Goal: Find contact information: Find contact information

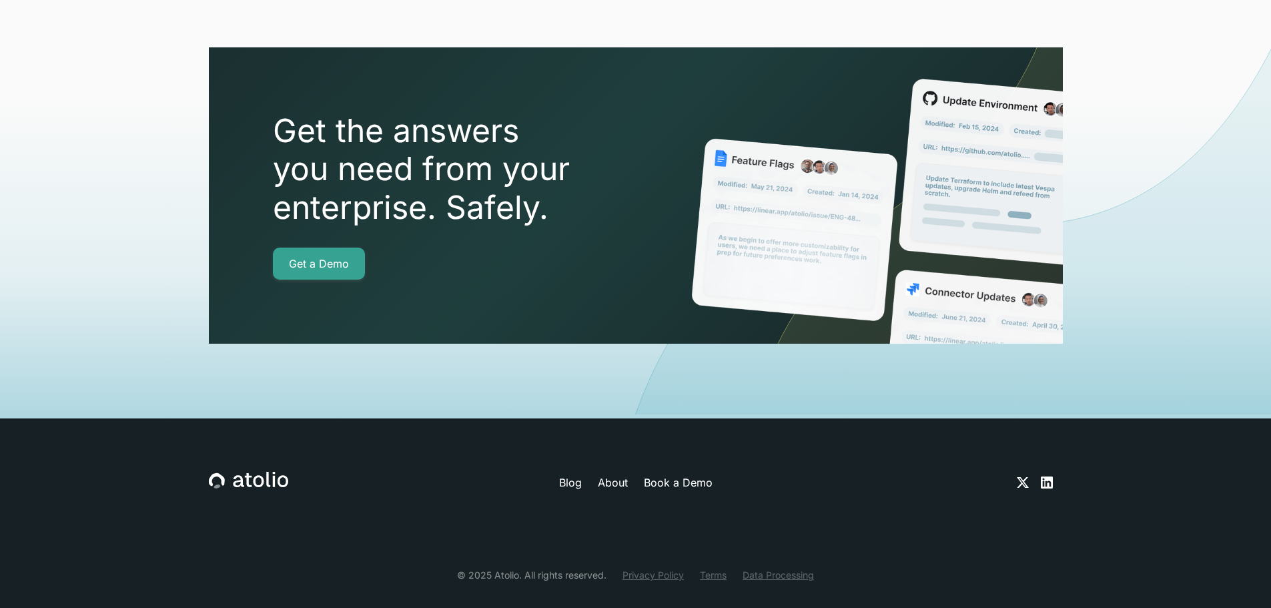
click at [663, 568] on link "Privacy Policy" at bounding box center [652, 575] width 61 height 14
click at [716, 568] on link "Terms" at bounding box center [713, 575] width 27 height 14
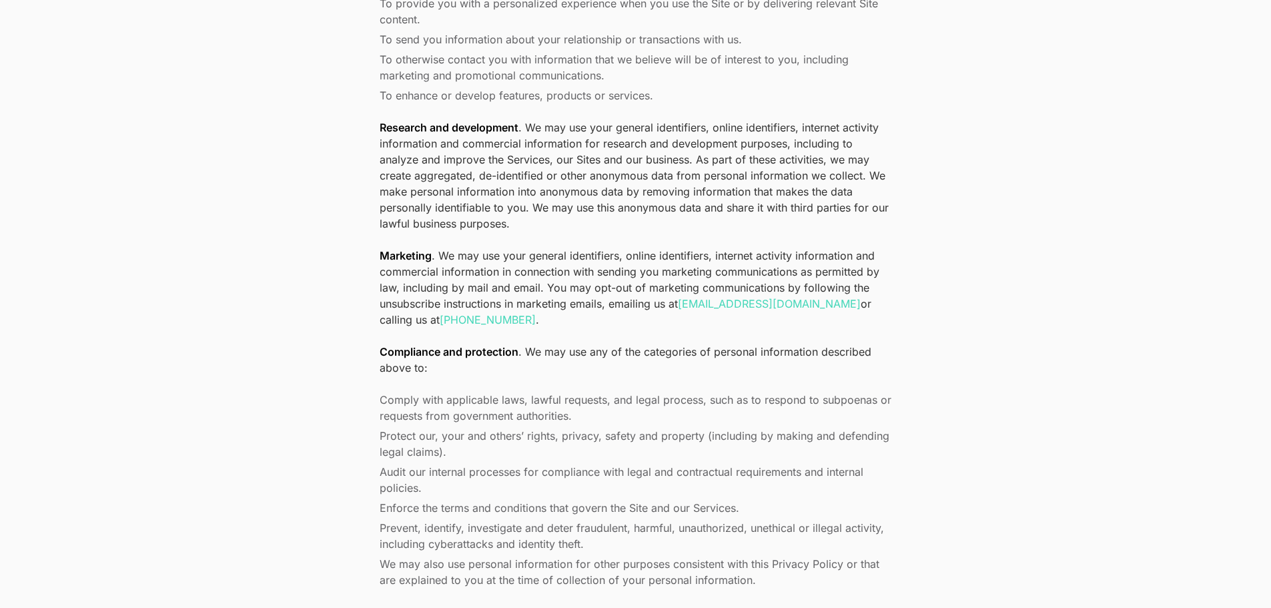
scroll to position [4414, 0]
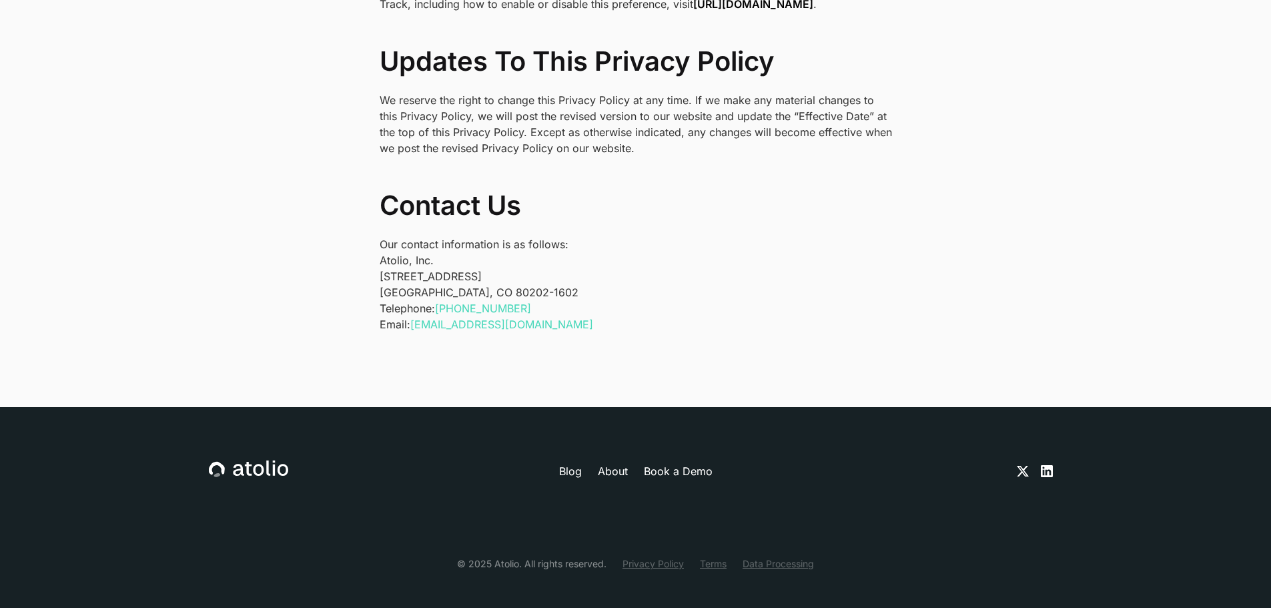
click at [398, 279] on p "Atolio, Inc. 1550 Larimer St #436 Denver, CO 80202-1602" at bounding box center [636, 276] width 512 height 48
copy p "Denver"
click at [1044, 465] on icon at bounding box center [1047, 471] width 12 height 12
click at [725, 300] on p "Telephone: +1 (303) 529-1942 Email: privacy@atolio.com" at bounding box center [636, 316] width 512 height 32
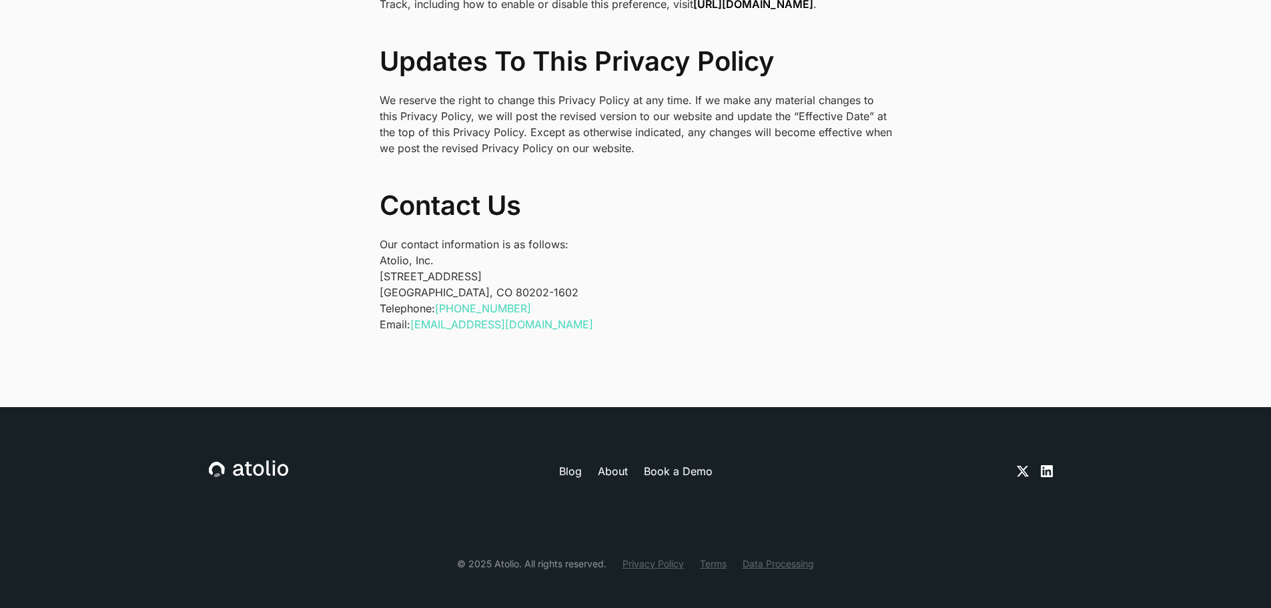
click at [780, 556] on link "Data Processing" at bounding box center [777, 563] width 71 height 14
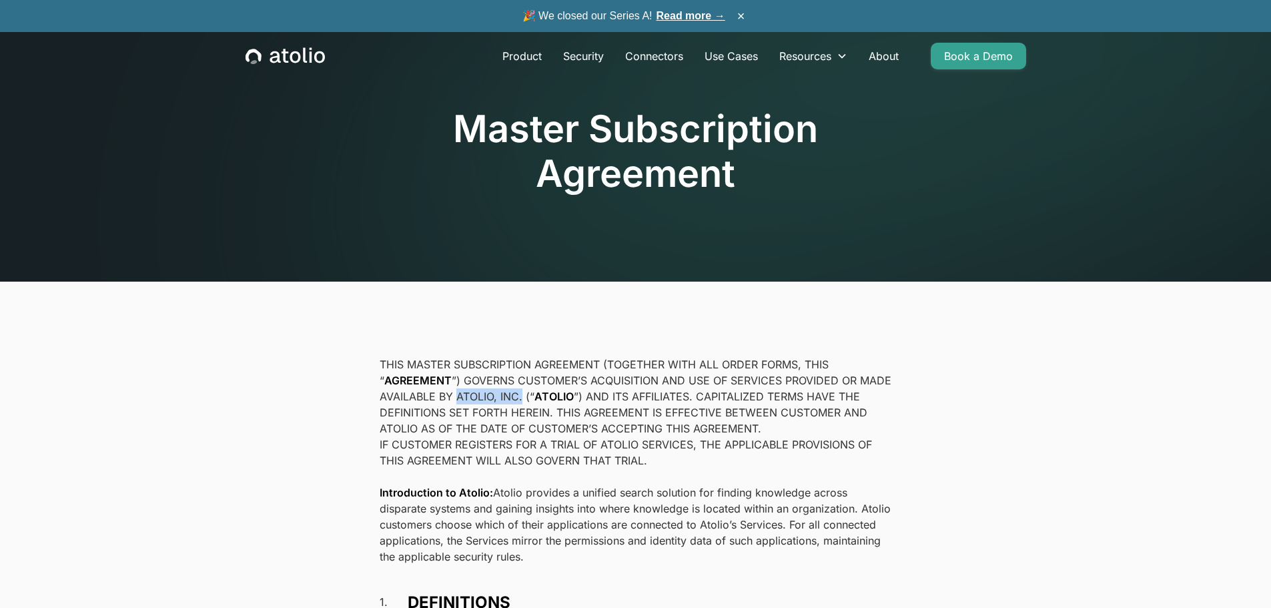
drag, startPoint x: 456, startPoint y: 401, endPoint x: 521, endPoint y: 400, distance: 65.4
click at [521, 400] on p "THIS MASTER SUBSCRIPTION AGREEMENT (TOGETHER WITH ALL ORDER FORMS, THIS “ AGREE…" at bounding box center [636, 396] width 512 height 80
click at [518, 434] on p "THIS MASTER SUBSCRIPTION AGREEMENT (TOGETHER WITH ALL ORDER FORMS, THIS “ AGREE…" at bounding box center [636, 396] width 512 height 80
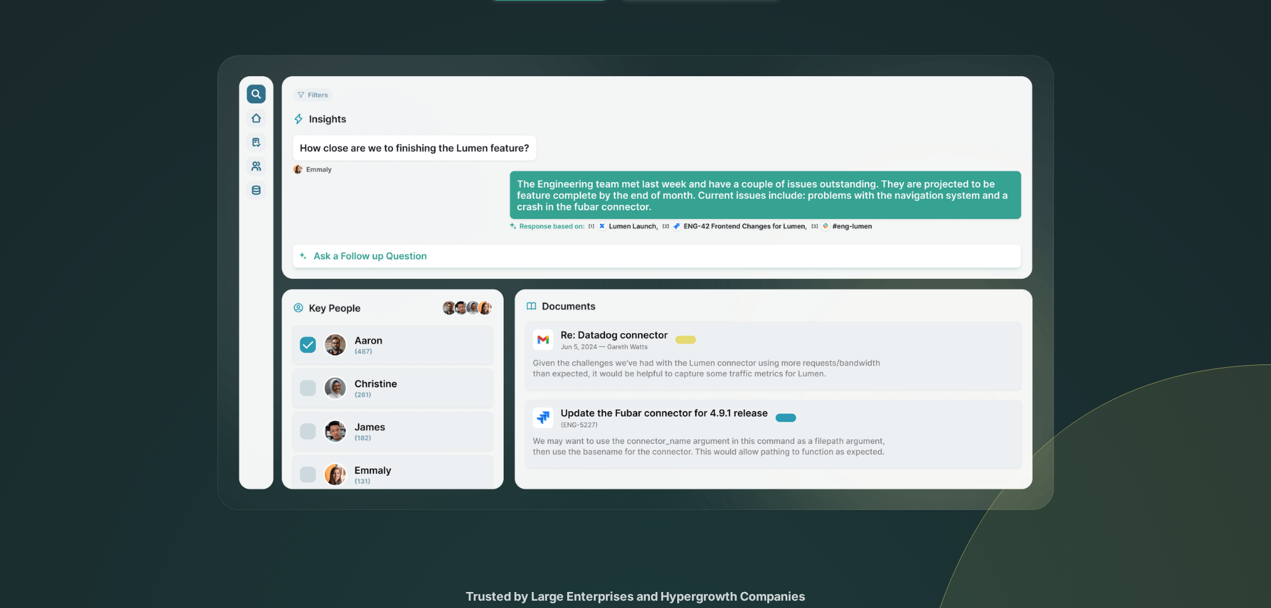
scroll to position [867, 0]
